Goal: Check status: Check status

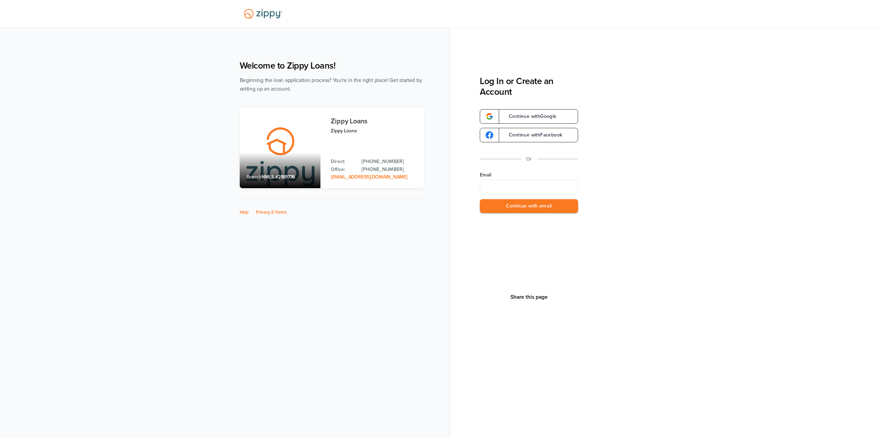
type input "**********"
click at [542, 205] on button "Continue with email" at bounding box center [529, 206] width 98 height 14
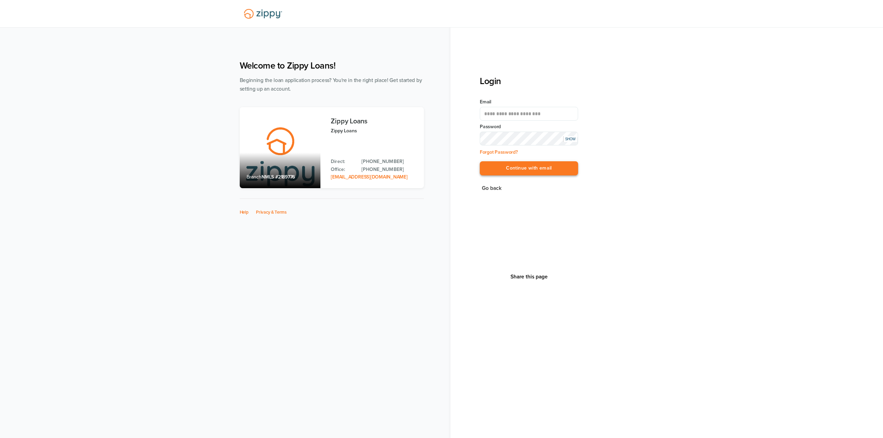
click at [494, 168] on button "Continue with email" at bounding box center [529, 168] width 98 height 14
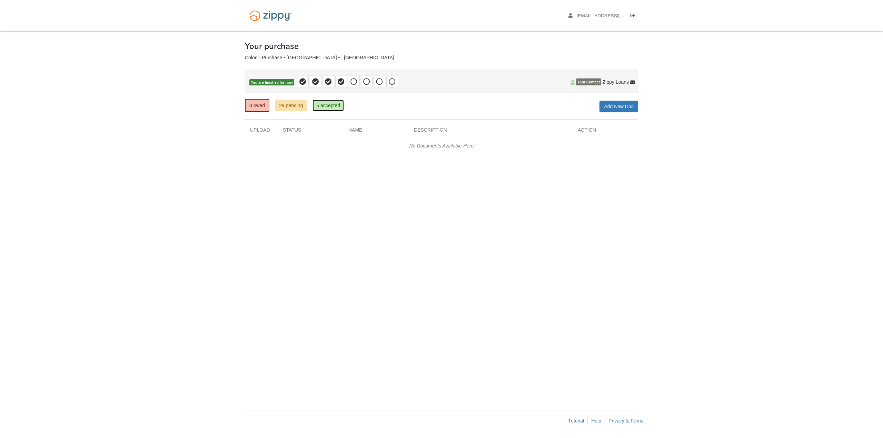
click at [323, 109] on link "5 accepted" at bounding box center [327, 106] width 31 height 12
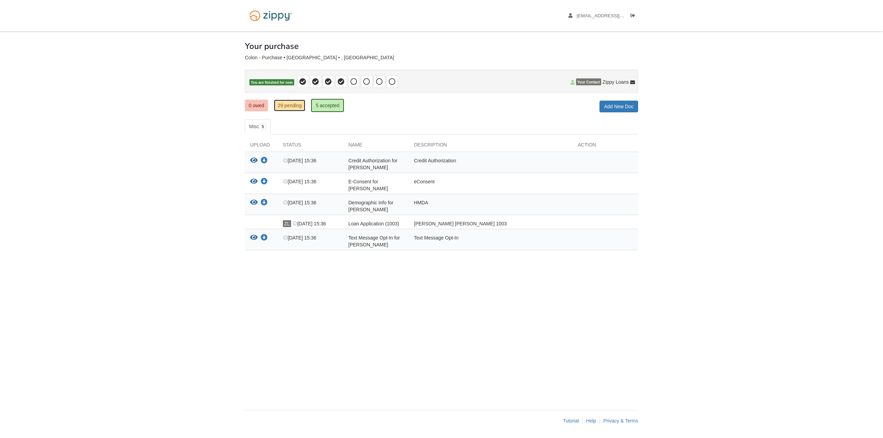
click at [283, 108] on link "29 pending" at bounding box center [289, 106] width 31 height 12
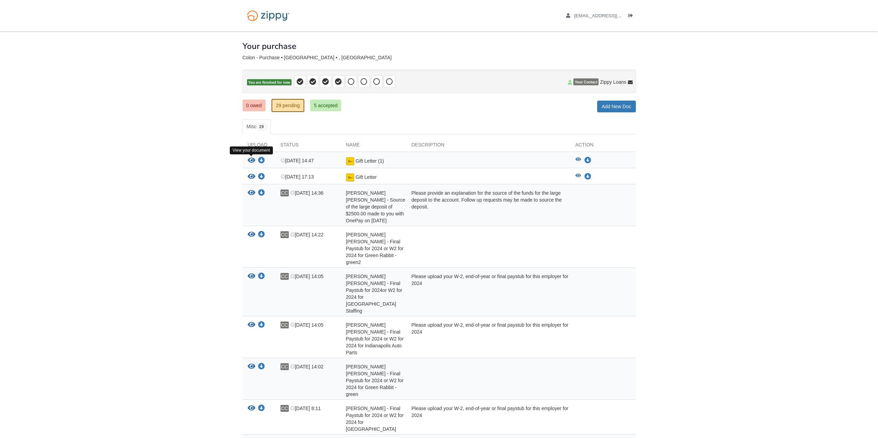
click at [252, 159] on icon "View Gift Letter (1)" at bounding box center [252, 160] width 8 height 7
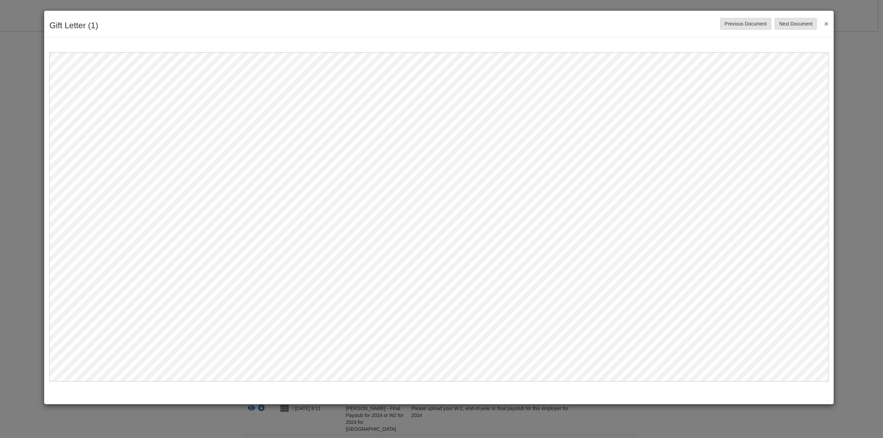
click at [856, 201] on div "Gift Letter (1) Save Cancel Previous Document Next Document ×" at bounding box center [441, 219] width 883 height 438
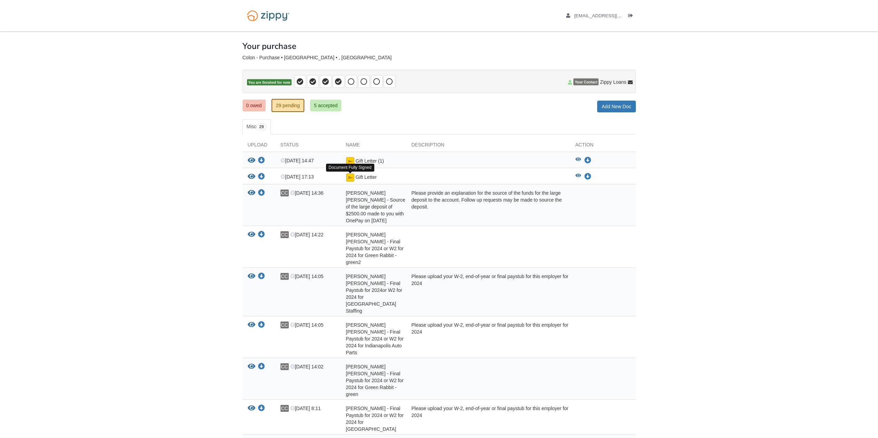
click at [350, 180] on img at bounding box center [350, 177] width 8 height 8
click at [250, 177] on icon "View Gift Letter" at bounding box center [252, 176] width 8 height 7
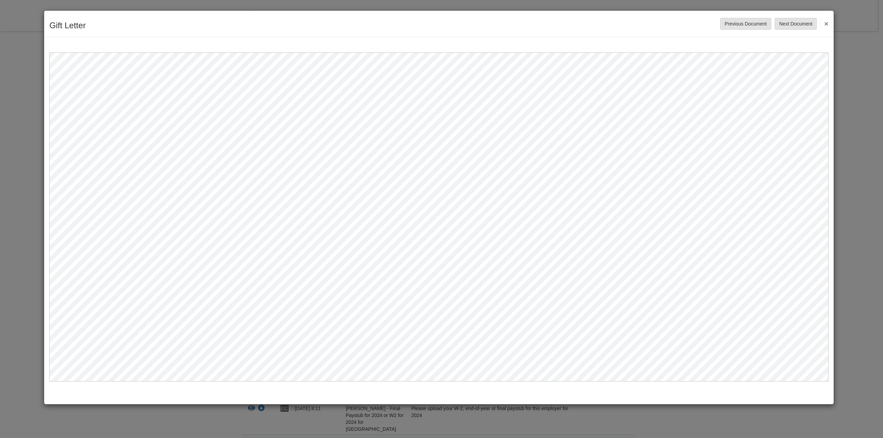
click at [855, 162] on div "Gift Letter Save Cancel Previous Document Next Document ×" at bounding box center [441, 219] width 883 height 438
